Goal: Task Accomplishment & Management: Manage account settings

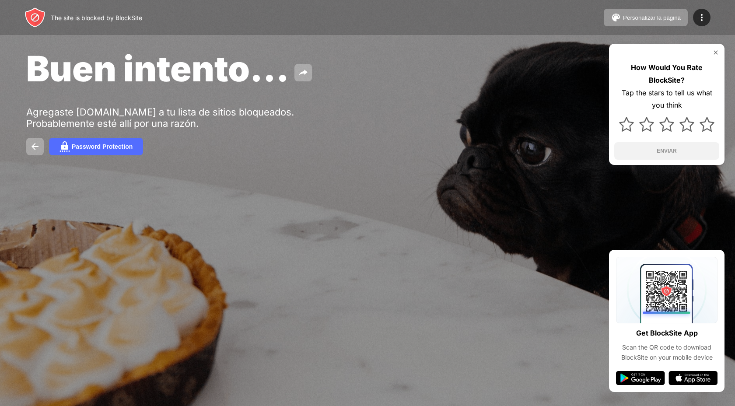
click at [710, 10] on div "Personalizar la página Editar la lista de bloqueo Redirigir Personalizar la pág…" at bounding box center [657, 17] width 107 height 17
click at [708, 14] on div at bounding box center [701, 17] width 17 height 17
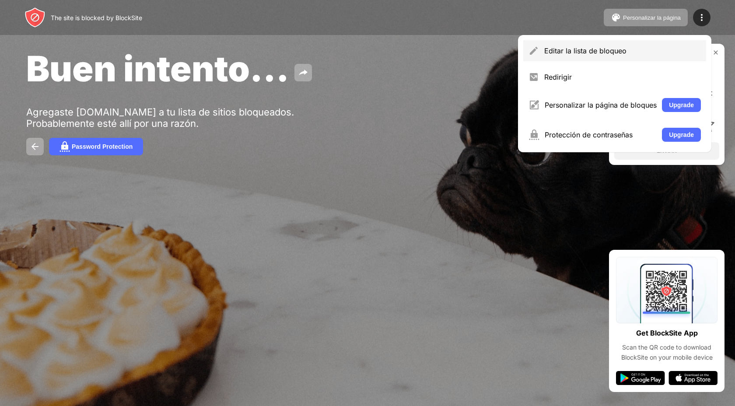
click at [608, 48] on div "Editar la lista de bloqueo" at bounding box center [622, 50] width 157 height 9
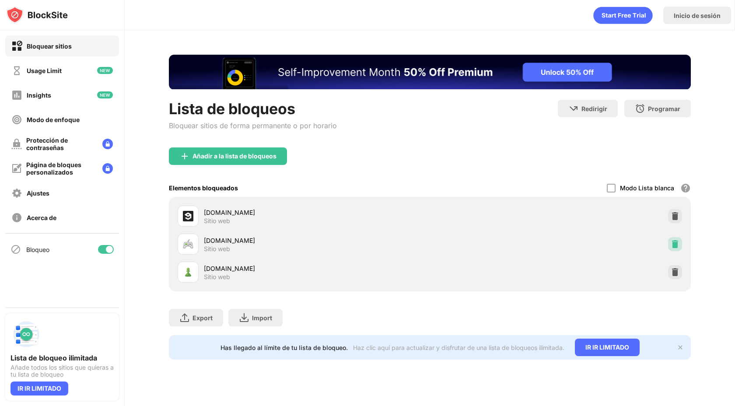
click at [675, 250] on div at bounding box center [675, 244] width 14 height 14
